Goal: Transaction & Acquisition: Purchase product/service

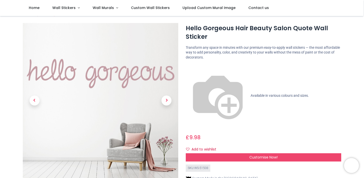
scroll to position [13, 0]
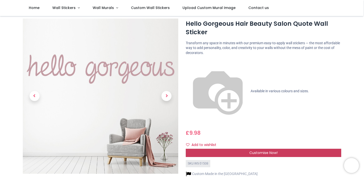
click at [263, 151] on span "Customise Now!" at bounding box center [263, 153] width 28 height 5
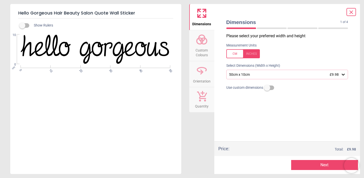
click at [344, 75] on icon at bounding box center [343, 75] width 3 height 2
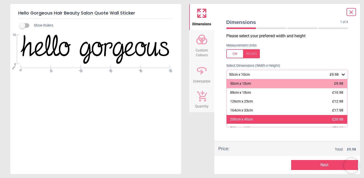
click at [255, 120] on div "200cm x 40cm £20.98" at bounding box center [287, 119] width 121 height 9
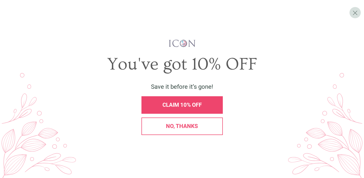
click at [191, 122] on div "No, thanks" at bounding box center [182, 127] width 81 height 18
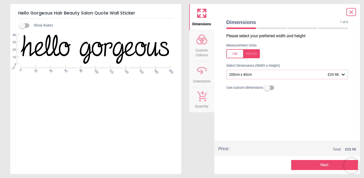
click at [345, 76] on icon at bounding box center [343, 74] width 5 height 5
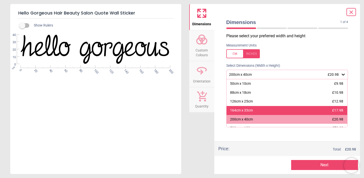
click at [253, 111] on div "164cm x 33cm" at bounding box center [241, 110] width 23 height 5
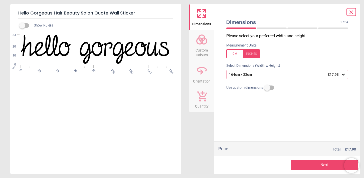
click at [204, 51] on span "Custom Colours" at bounding box center [202, 52] width 24 height 12
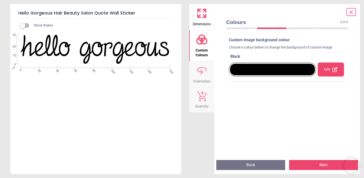
click at [331, 69] on div "Edit" at bounding box center [331, 70] width 26 height 14
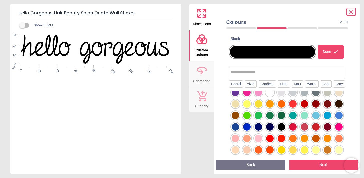
scroll to position [1, 0]
